Goal: Navigation & Orientation: Find specific page/section

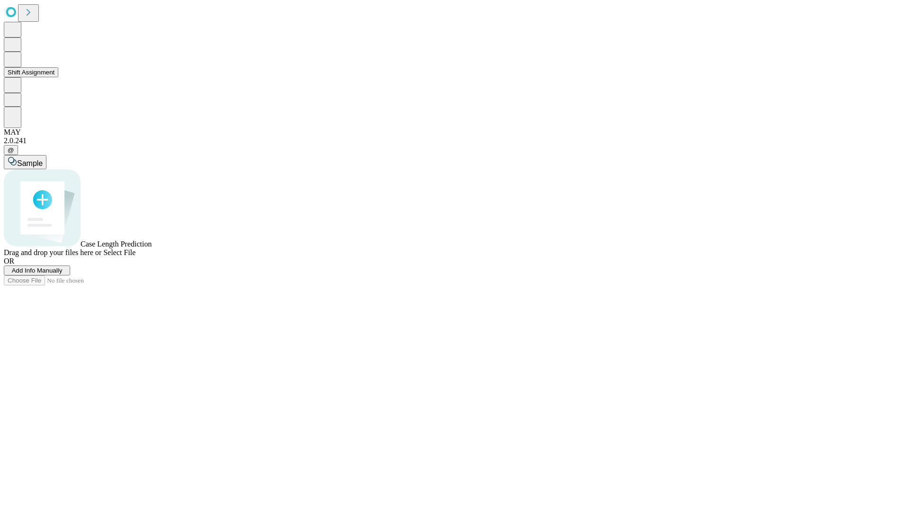
click at [58, 77] on button "Shift Assignment" at bounding box center [31, 72] width 55 height 10
